Goal: Use online tool/utility: Utilize a website feature to perform a specific function

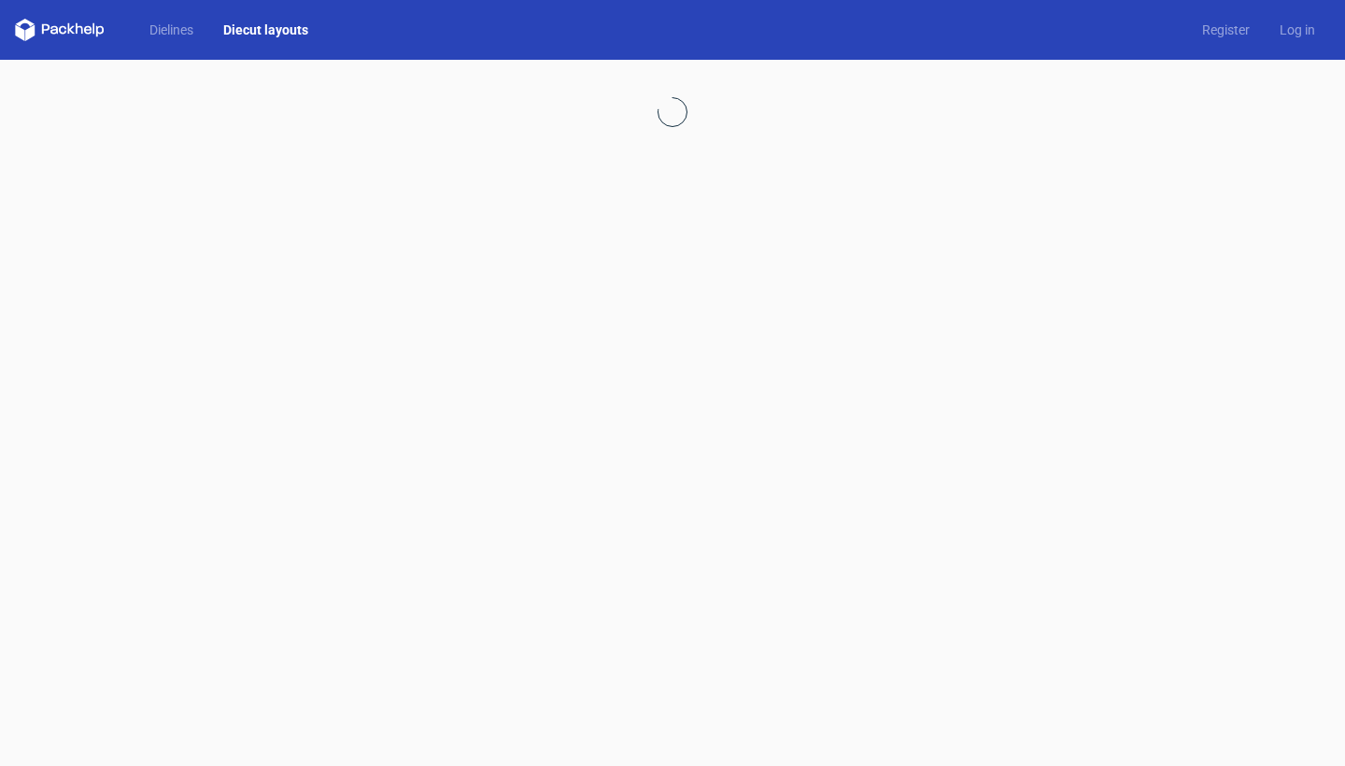
click at [260, 26] on link "Diecut layouts" at bounding box center [265, 30] width 115 height 19
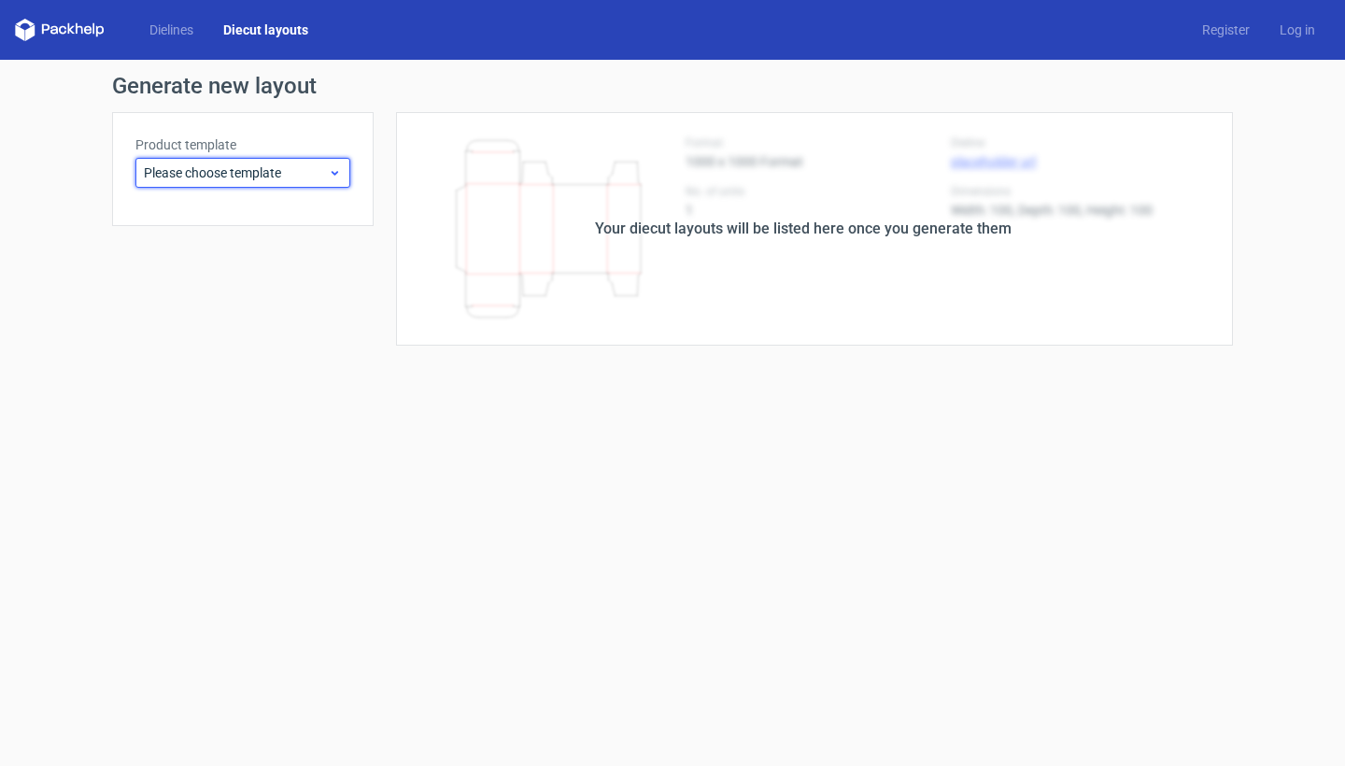
click at [254, 170] on span "Please choose template" at bounding box center [236, 172] width 184 height 19
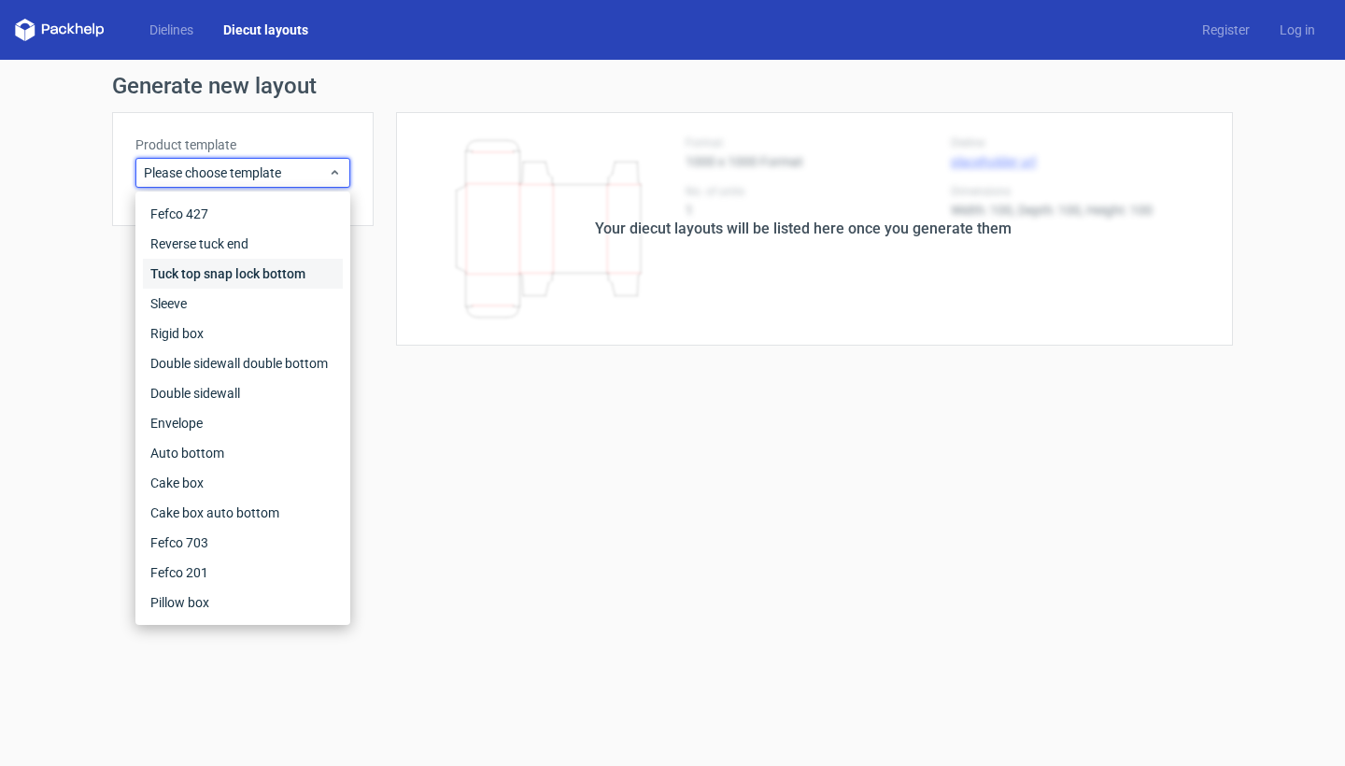
click at [240, 272] on div "Tuck top snap lock bottom" at bounding box center [243, 274] width 200 height 30
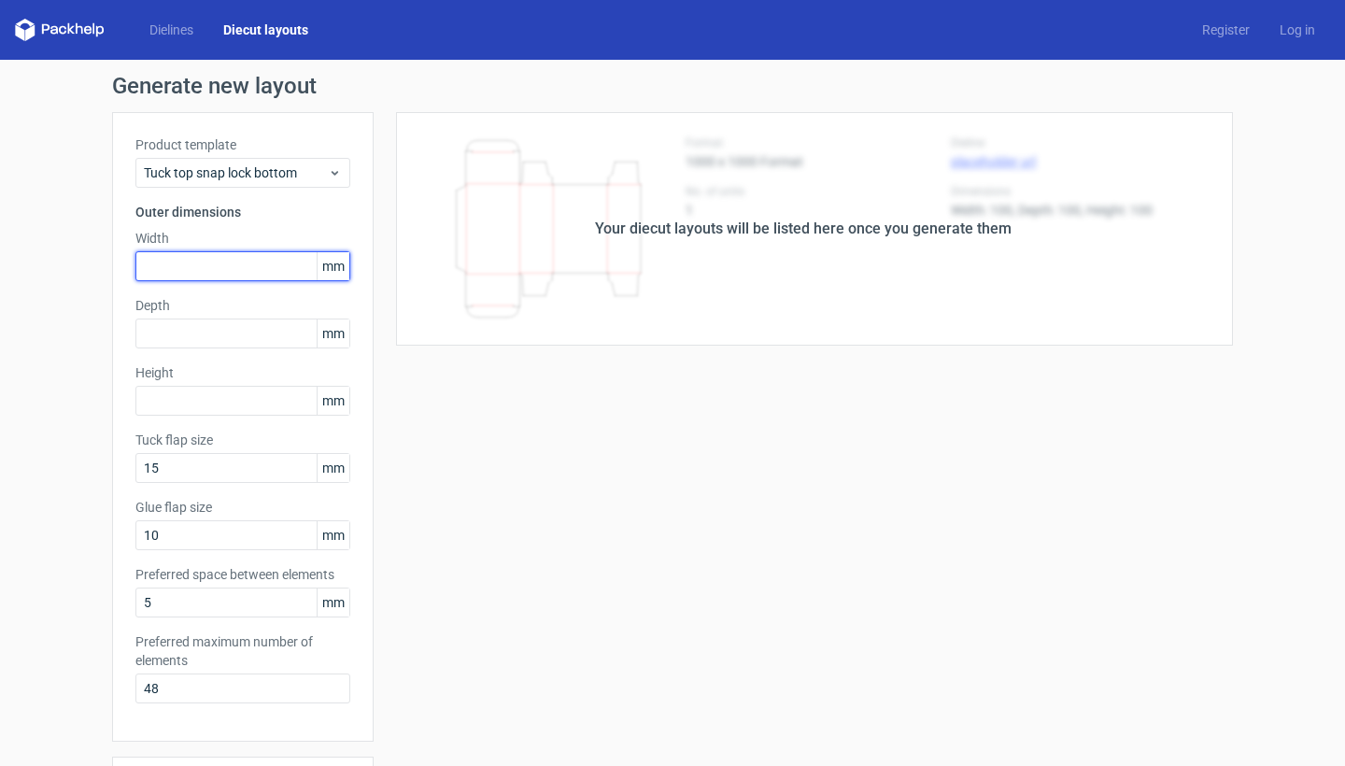
click at [210, 270] on input "text" at bounding box center [242, 266] width 215 height 30
click at [340, 274] on span "mm" at bounding box center [333, 266] width 33 height 28
click at [282, 272] on input "text" at bounding box center [242, 266] width 215 height 30
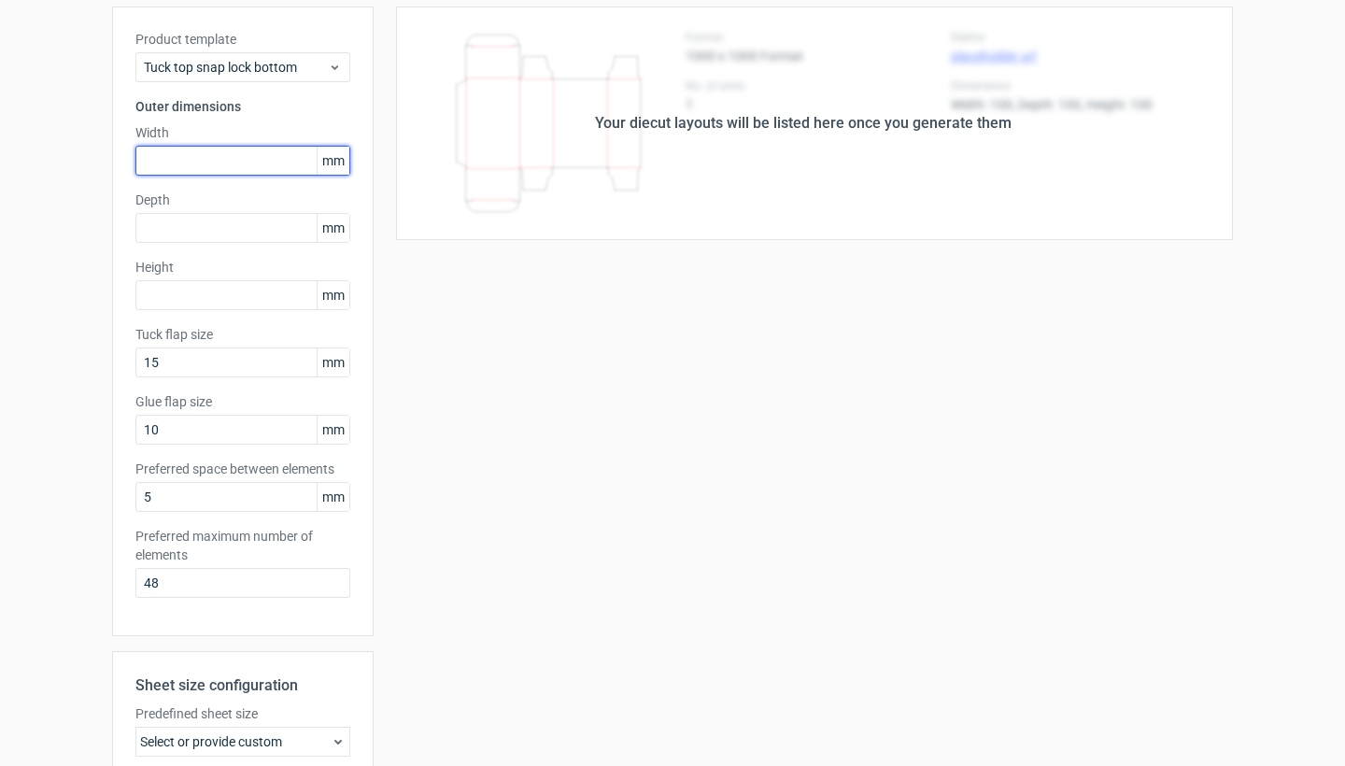
scroll to position [139, 0]
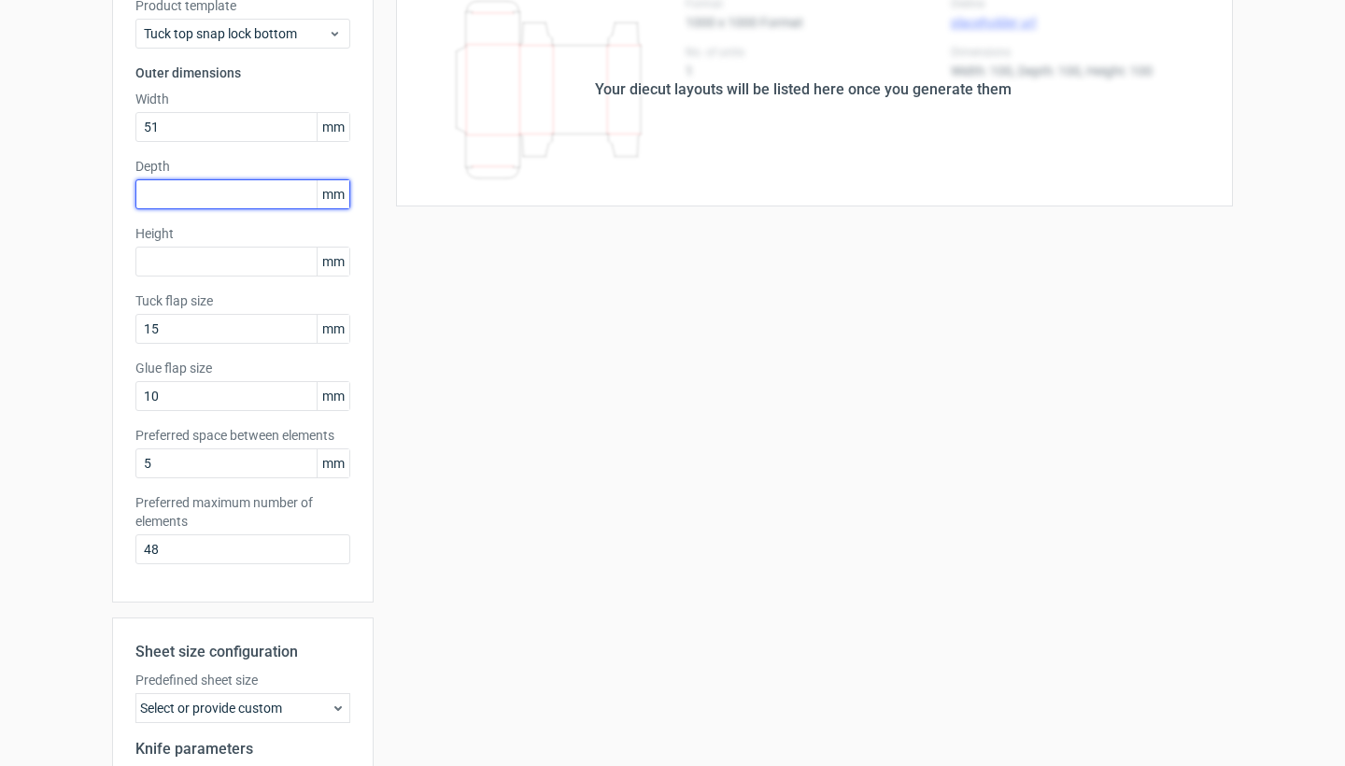
click at [243, 193] on input "text" at bounding box center [242, 194] width 215 height 30
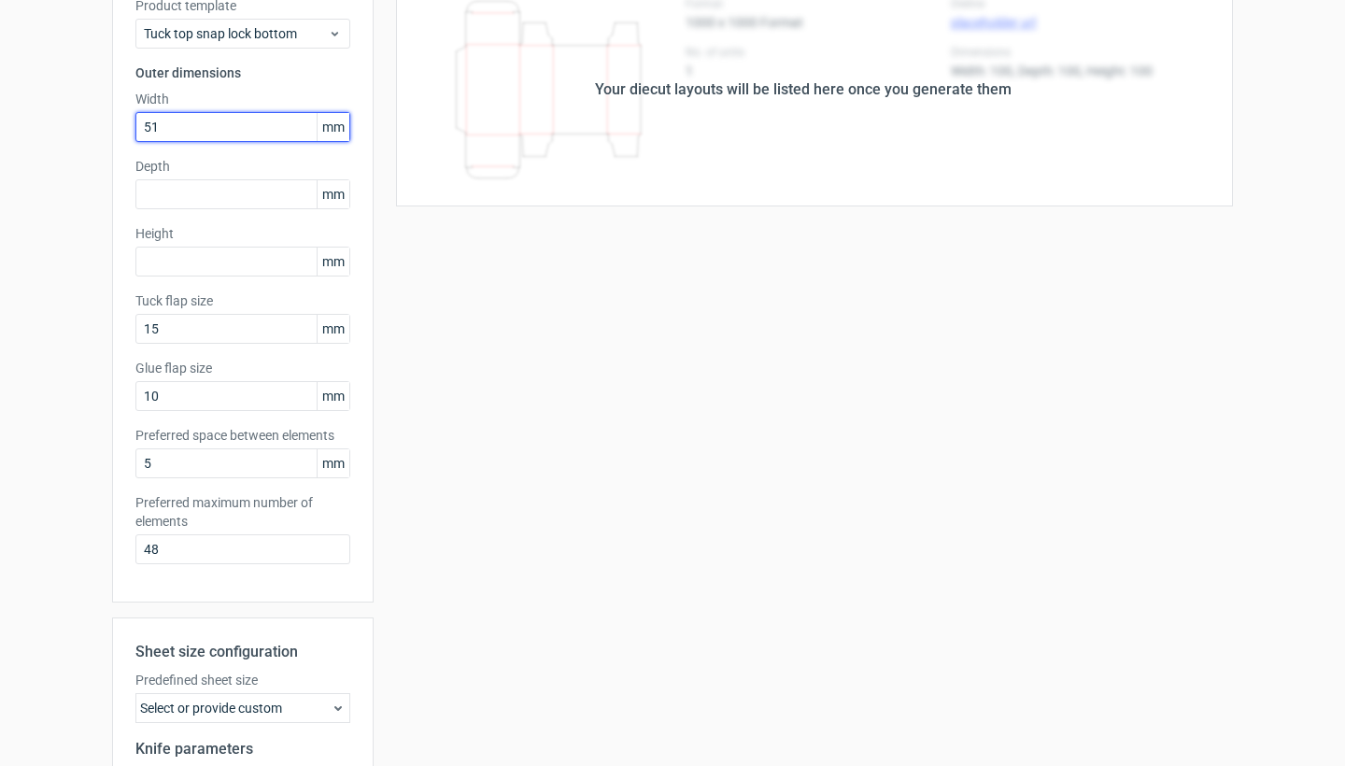
click at [235, 135] on input "51" at bounding box center [242, 127] width 215 height 30
type input "203"
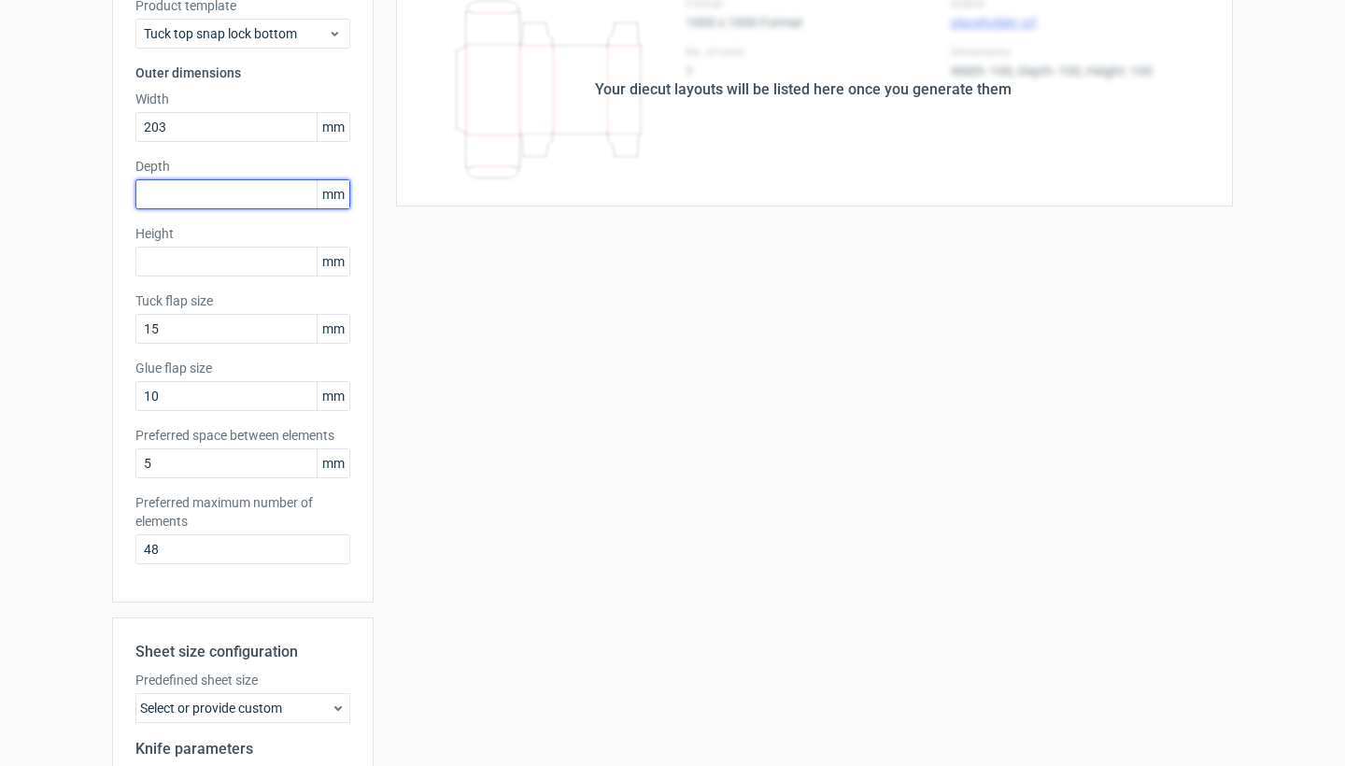
click at [212, 200] on input "text" at bounding box center [242, 194] width 215 height 30
type input "51"
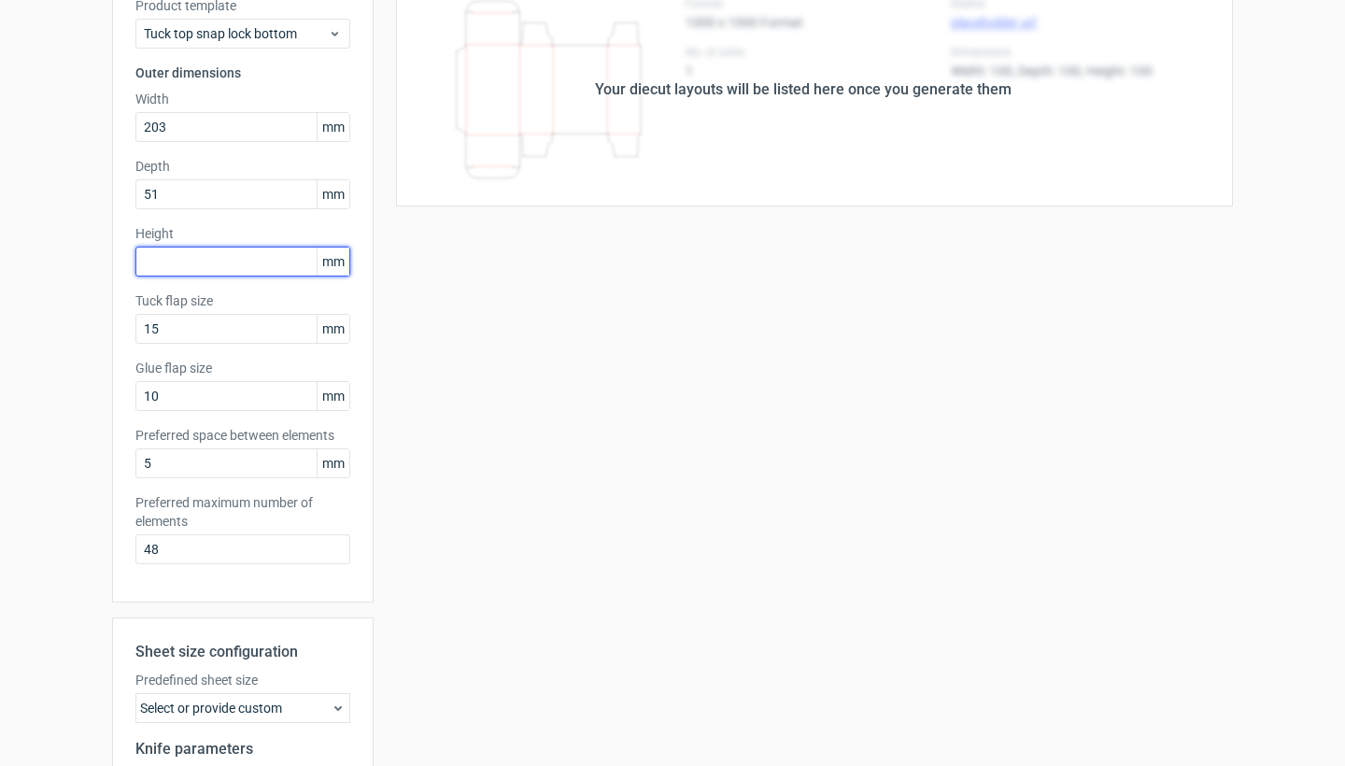
click at [228, 263] on input "text" at bounding box center [242, 262] width 215 height 30
type input "229"
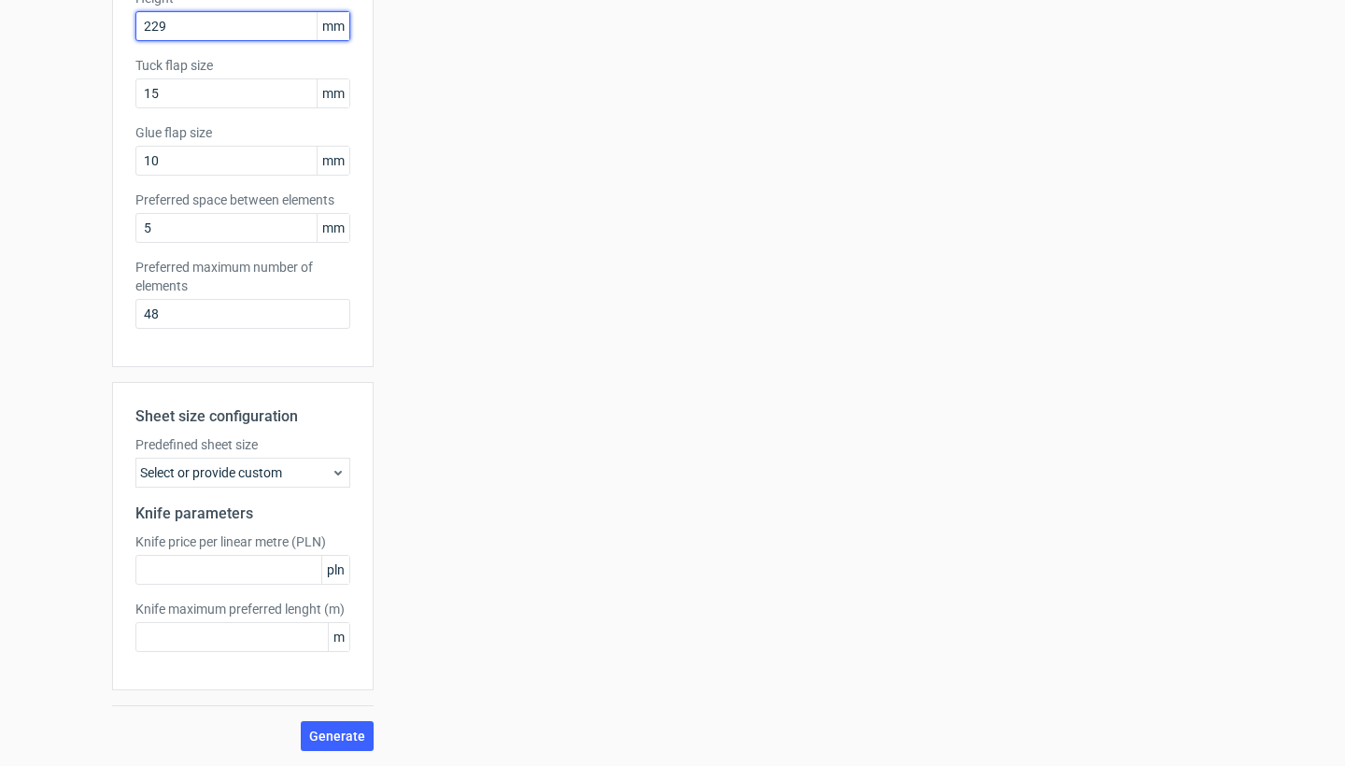
scroll to position [0, 0]
click at [353, 739] on span "Generate" at bounding box center [337, 736] width 56 height 13
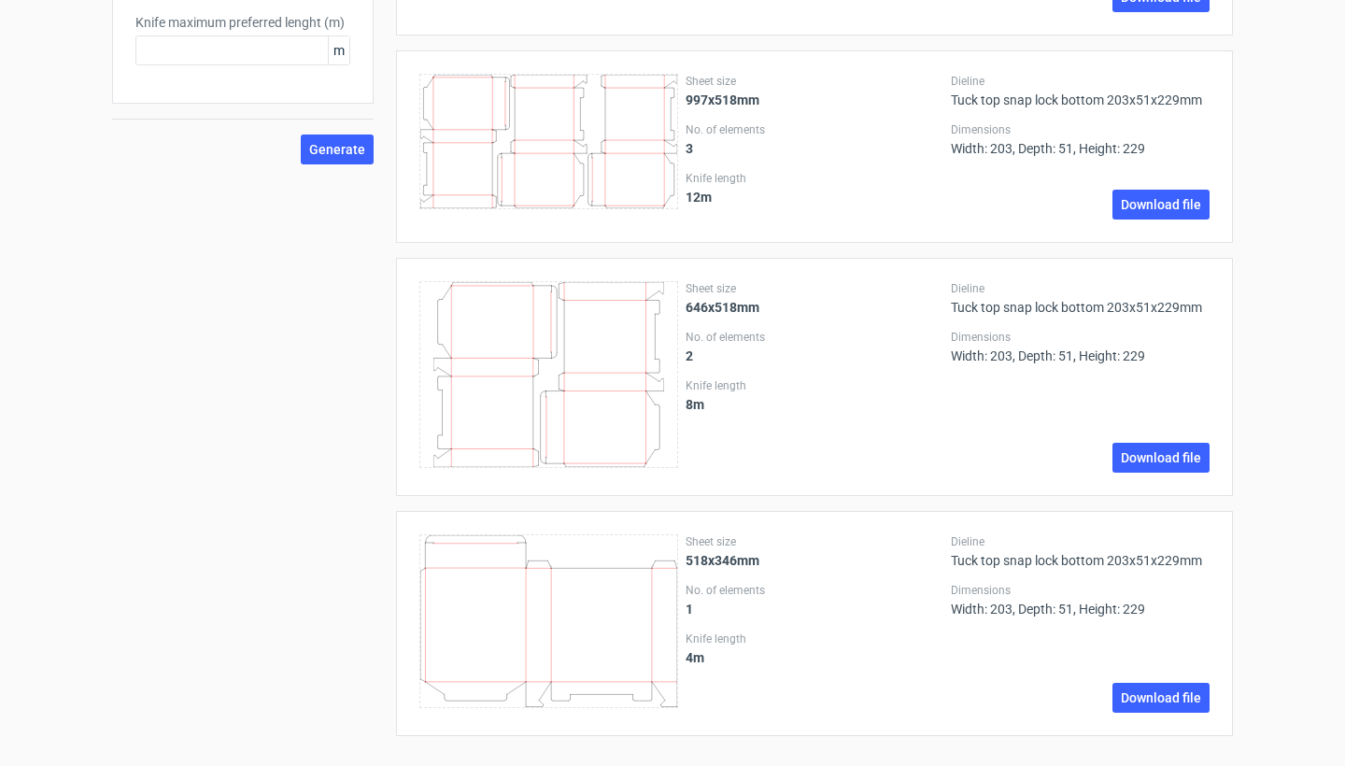
scroll to position [960, 0]
click at [552, 564] on icon at bounding box center [548, 621] width 259 height 173
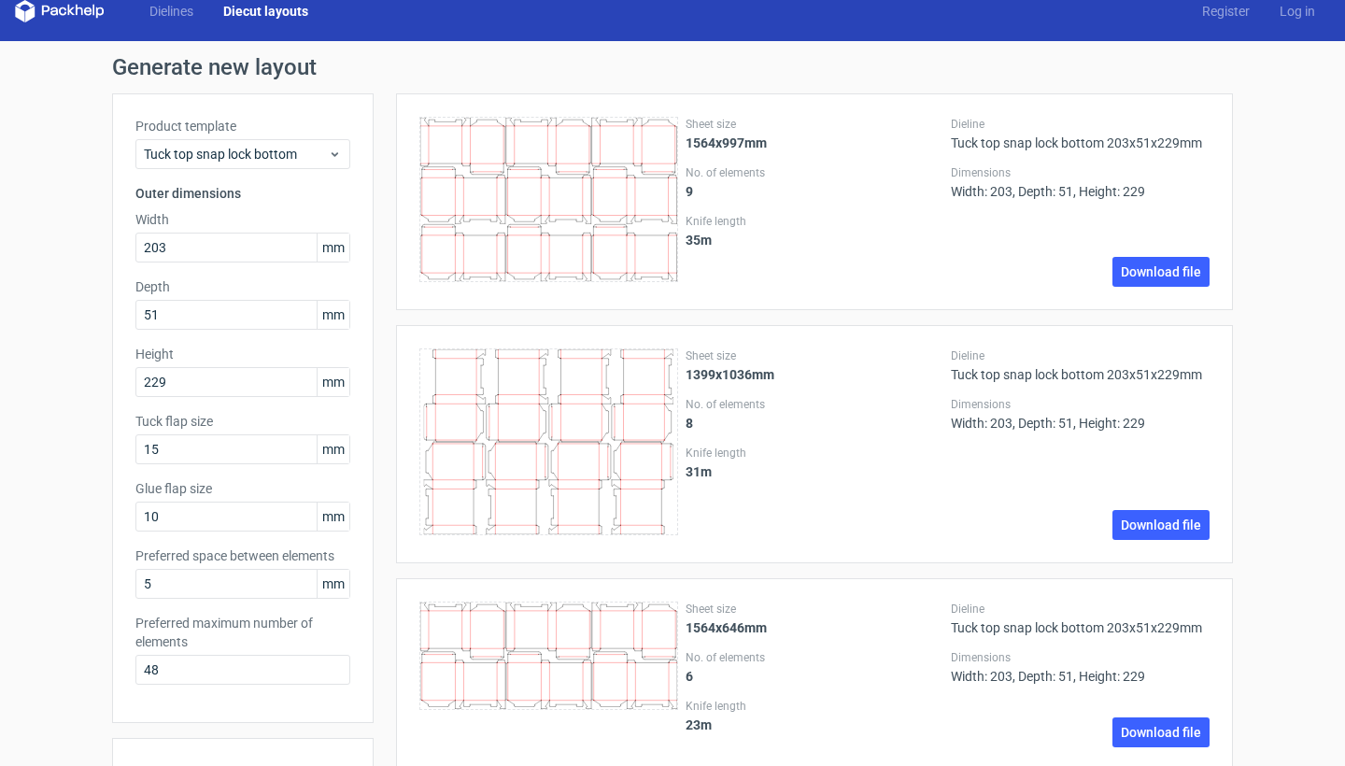
scroll to position [0, 0]
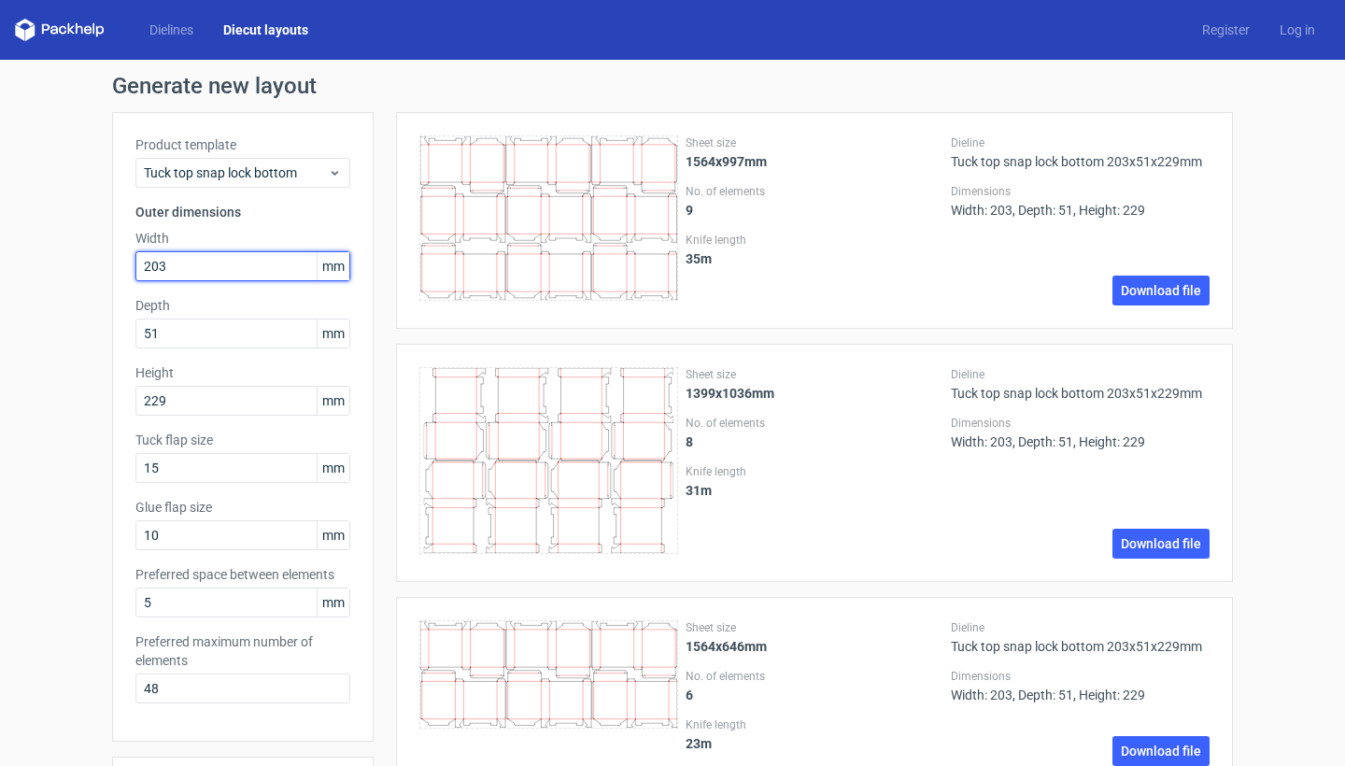
click at [219, 270] on input "203" at bounding box center [242, 266] width 215 height 30
type input "229"
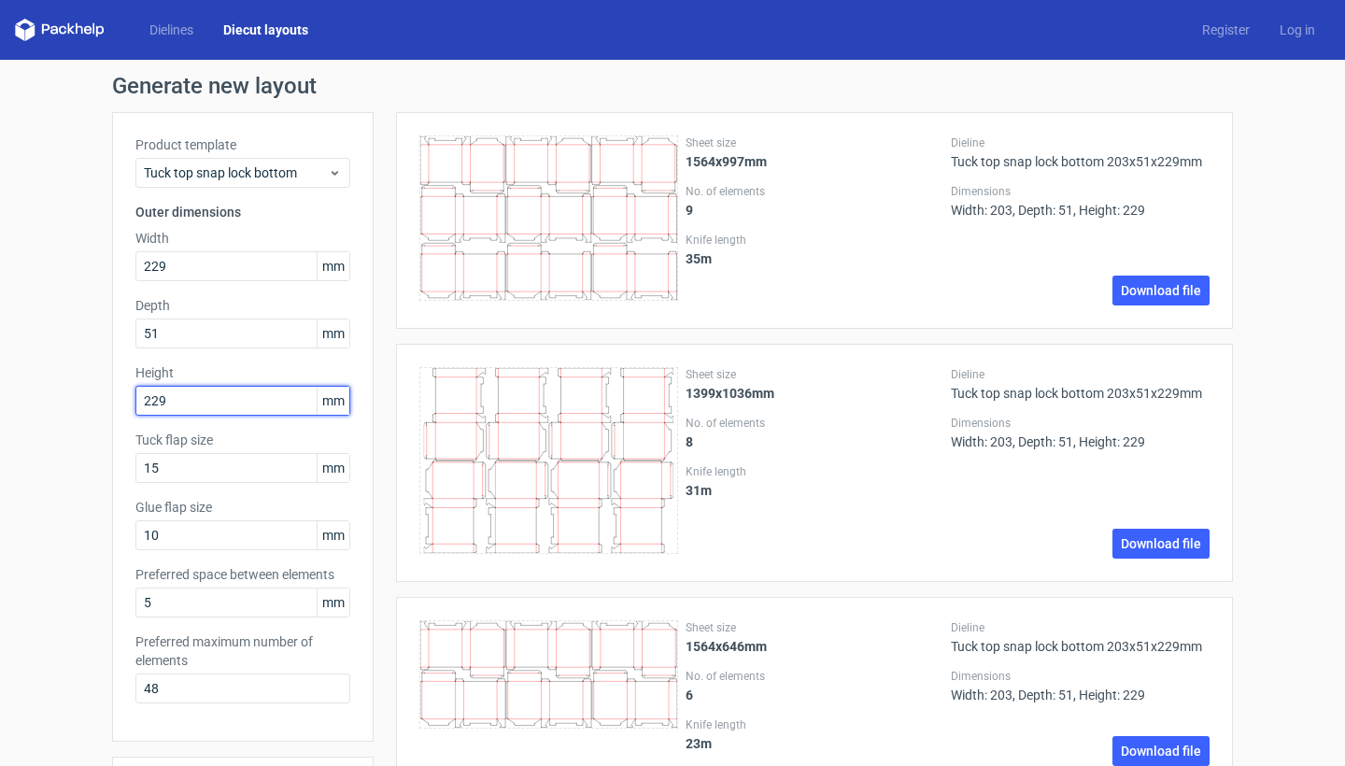
click at [198, 400] on input "229" at bounding box center [242, 401] width 215 height 30
type input "203"
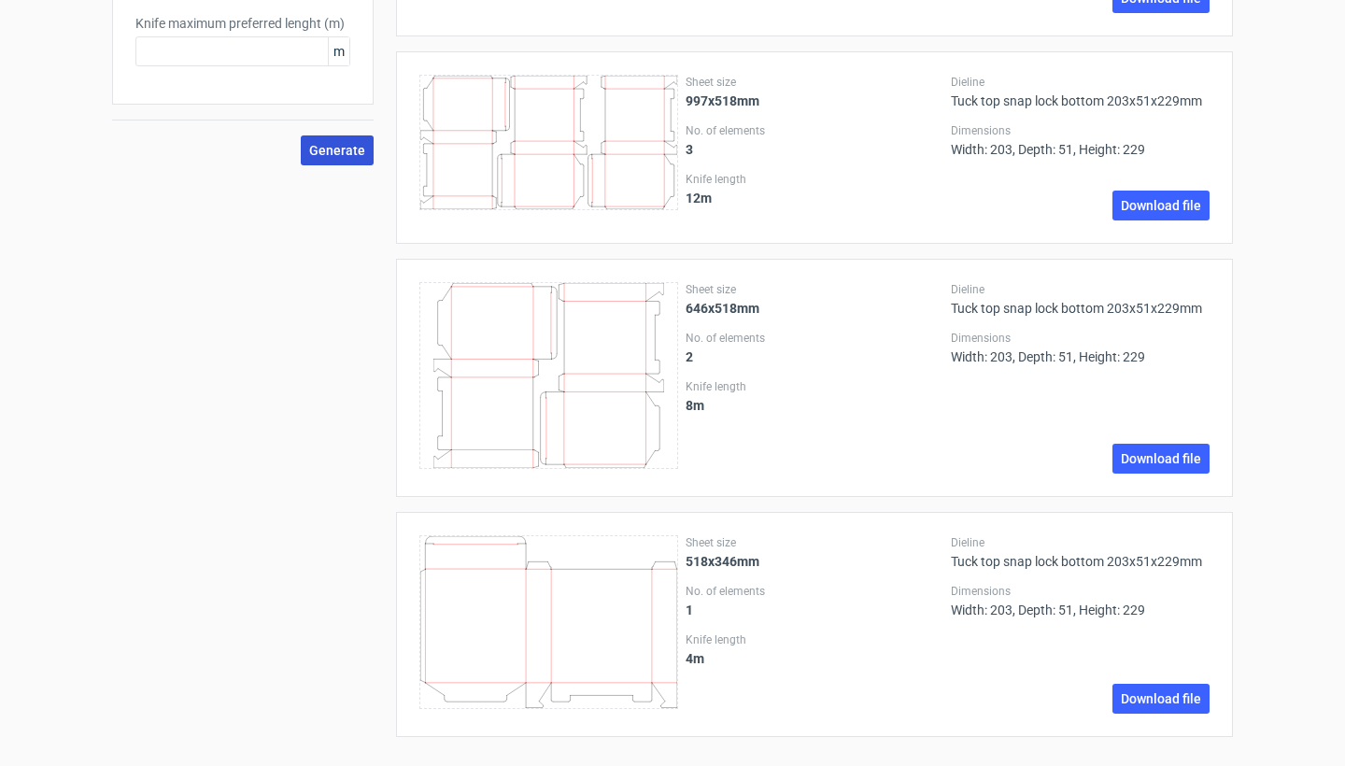
click at [331, 151] on span "Generate" at bounding box center [337, 150] width 56 height 13
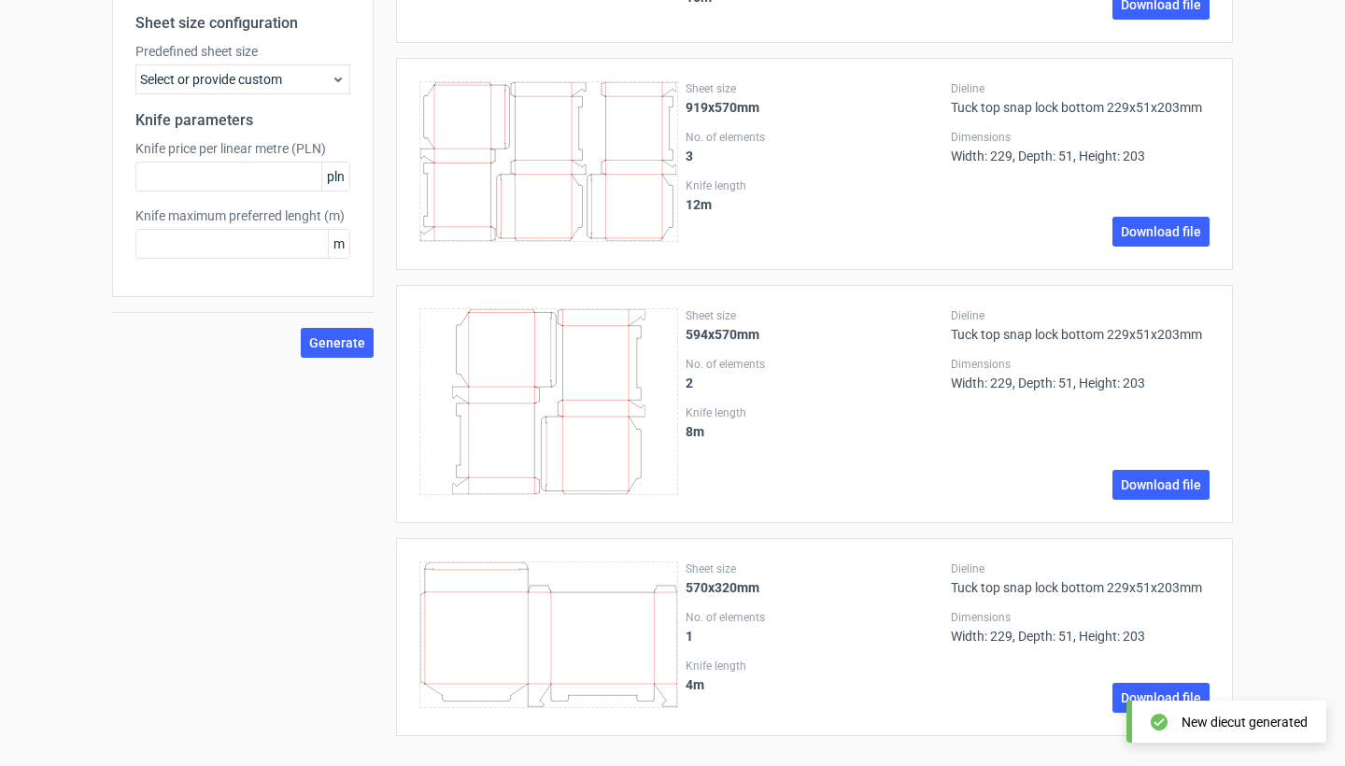
scroll to position [767, 0]
